Goal: Task Accomplishment & Management: Use online tool/utility

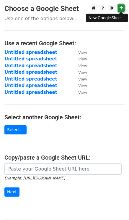
click at [120, 6] on link at bounding box center [121, 7] width 7 height 7
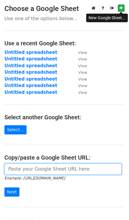
click at [22, 169] on input "url" at bounding box center [63, 168] width 118 height 11
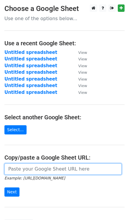
paste input "https://docs.google.com/spreadsheets/d/1xn-4ixTAF7zP1NEWyZS0QSAmoVDVJgxEhjKGNuc…"
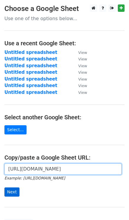
type input "https://docs.google.com/spreadsheets/d/1xn-4ixTAF7zP1NEWyZS0QSAmoVDVJgxEhjKGNuc…"
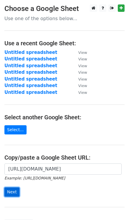
scroll to position [0, 0]
click at [12, 193] on input "Next" at bounding box center [11, 191] width 15 height 9
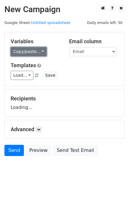
click at [32, 51] on link "Copy/paste..." at bounding box center [29, 51] width 36 height 9
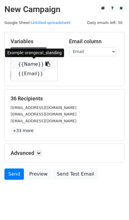
click at [26, 66] on link "{{Name}}" at bounding box center [34, 63] width 47 height 9
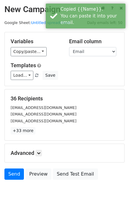
click at [83, 71] on div "Load... No templates saved Save" at bounding box center [64, 75] width 117 height 9
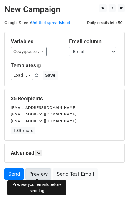
click at [28, 173] on link "Preview" at bounding box center [38, 173] width 26 height 11
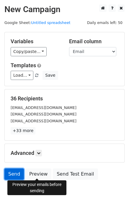
click at [15, 170] on link "Send" at bounding box center [14, 173] width 20 height 11
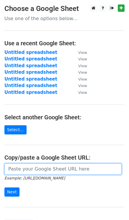
click at [29, 173] on input "url" at bounding box center [63, 168] width 118 height 11
click at [23, 167] on input "url" at bounding box center [63, 168] width 118 height 11
paste input "https://docs.google.com/spreadsheets/d/1xn-4ixTAF7zP1NEWyZS0QSAmoVDVJgxEhjKGNuc…"
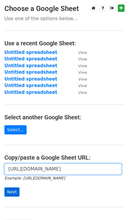
type input "https://docs.google.com/spreadsheets/d/1xn-4ixTAF7zP1NEWyZS0QSAmoVDVJgxEhjKGNuc…"
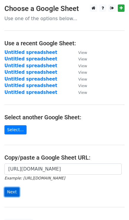
scroll to position [0, 0]
click at [11, 192] on input "Next" at bounding box center [11, 191] width 15 height 9
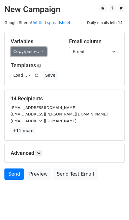
click at [33, 49] on link "Copy/paste..." at bounding box center [29, 51] width 36 height 9
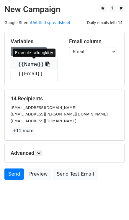
click at [26, 67] on link "{{Name}}" at bounding box center [34, 63] width 47 height 9
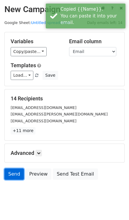
click at [16, 175] on link "Send" at bounding box center [14, 173] width 20 height 11
